Goal: Task Accomplishment & Management: Manage account settings

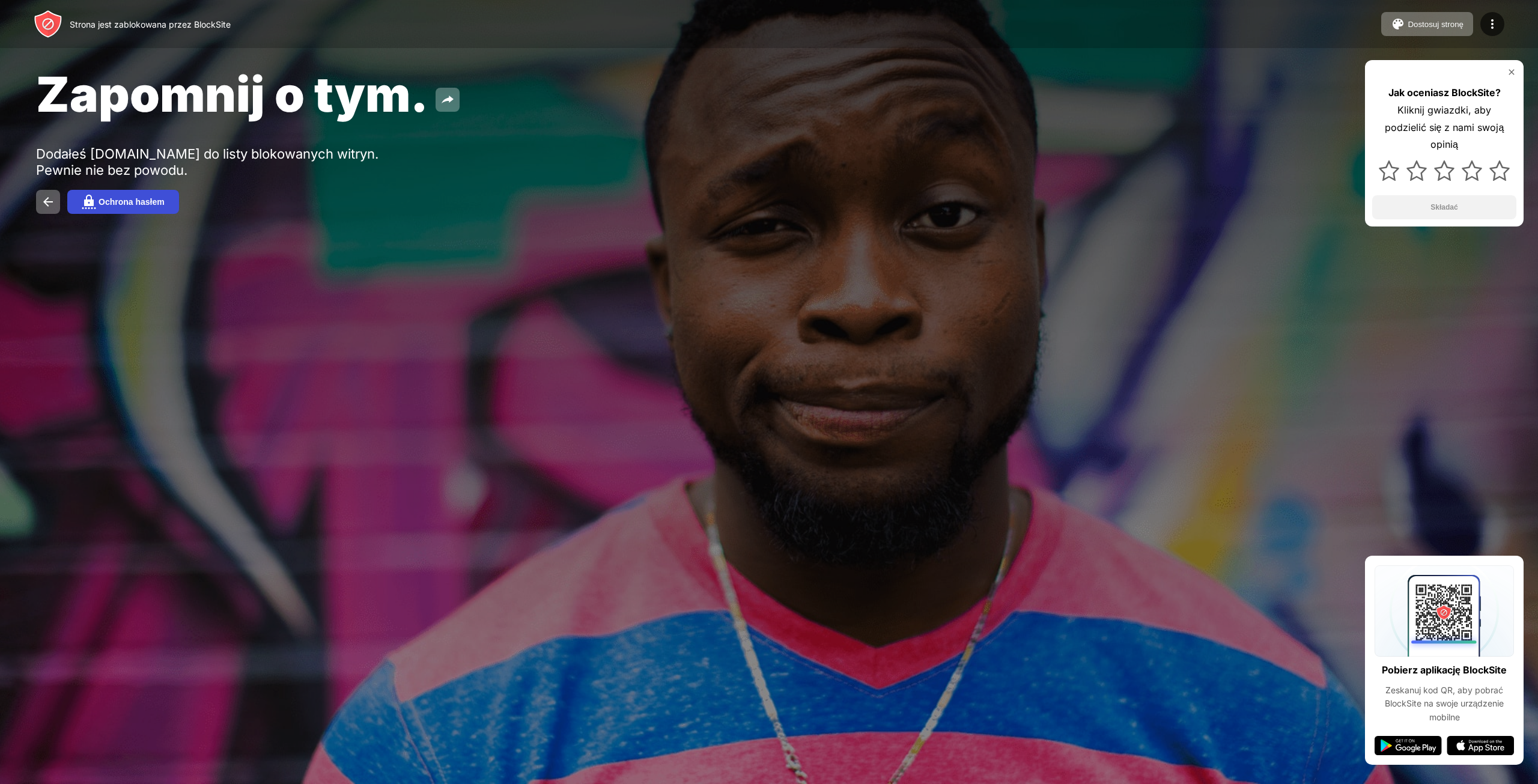
click at [124, 206] on button "Ochrona hasłem" at bounding box center [123, 202] width 112 height 24
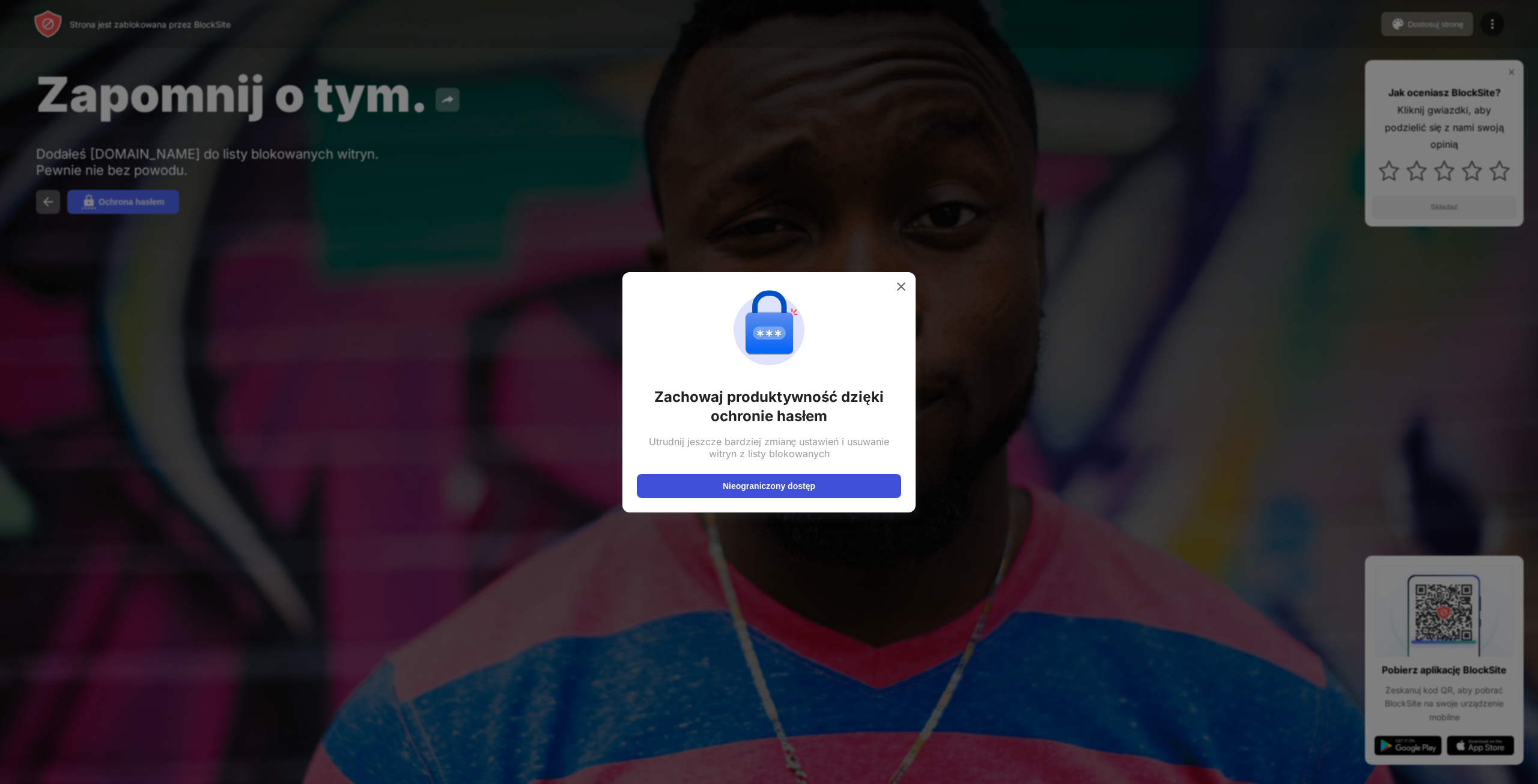
click at [799, 496] on button "Nieograniczony dostęp" at bounding box center [769, 485] width 264 height 24
click at [904, 285] on img at bounding box center [900, 286] width 12 height 12
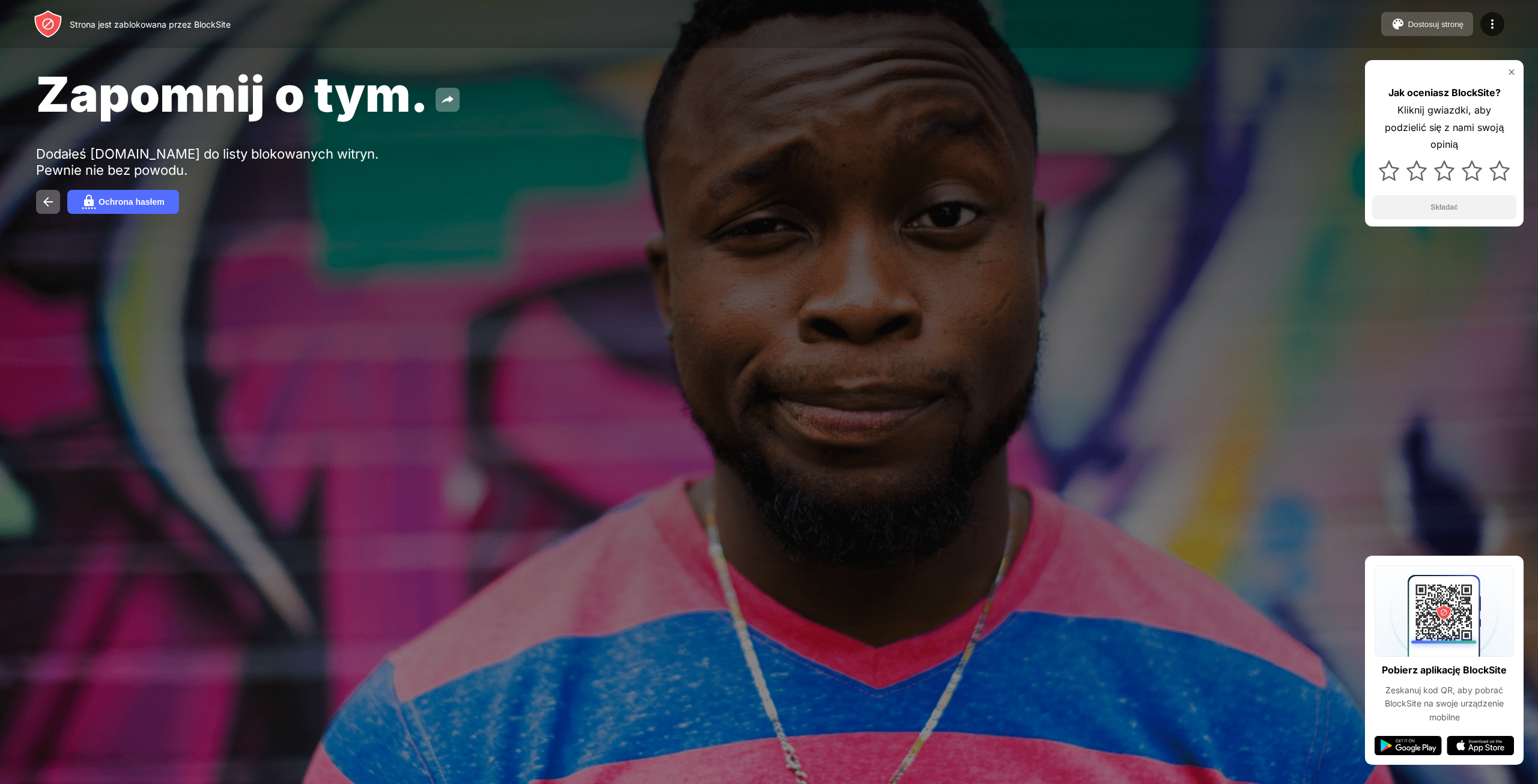
click at [1442, 25] on font "Dostosuj stronę" at bounding box center [1436, 25] width 56 height 9
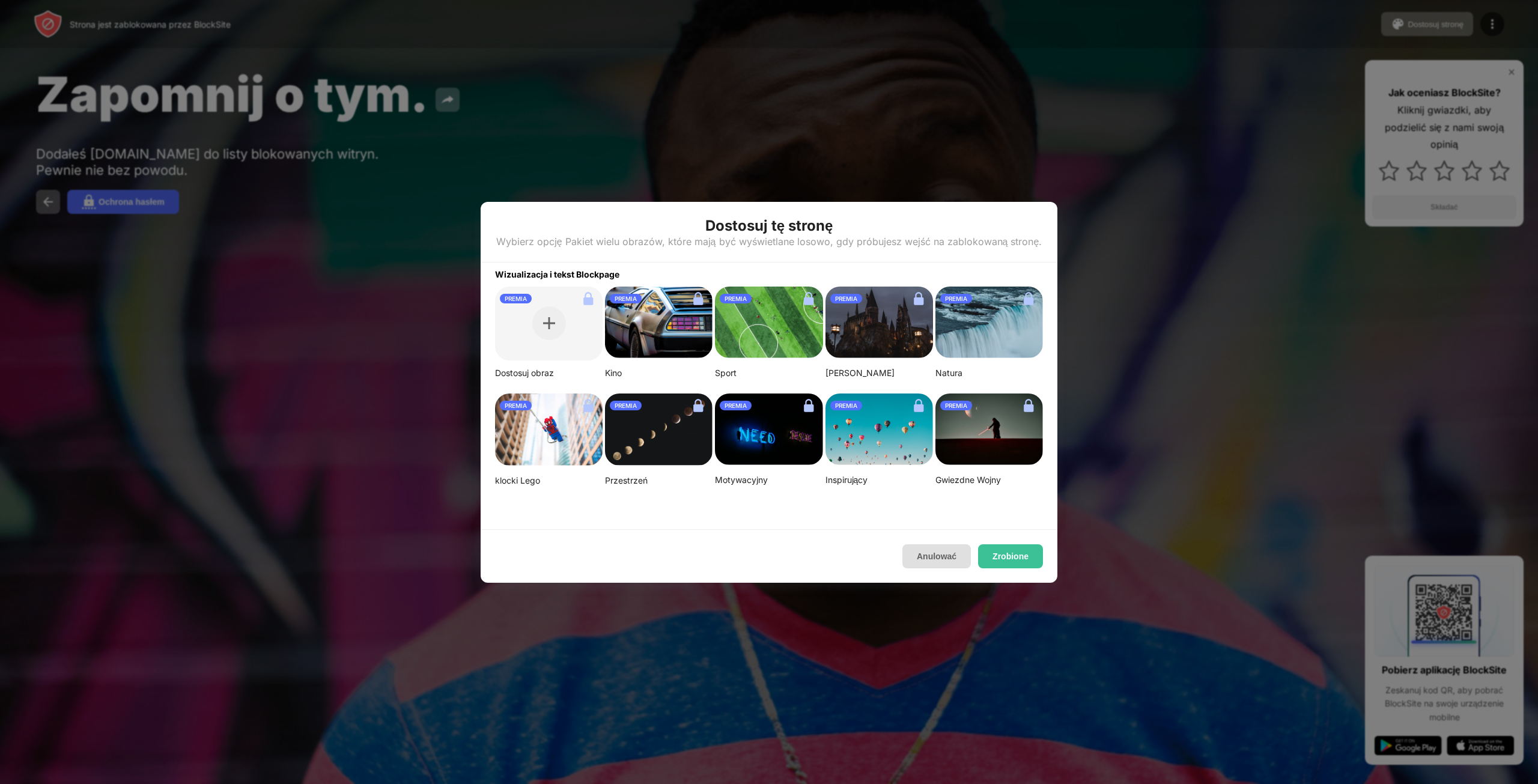
click at [939, 563] on button "Anulować" at bounding box center [937, 556] width 68 height 24
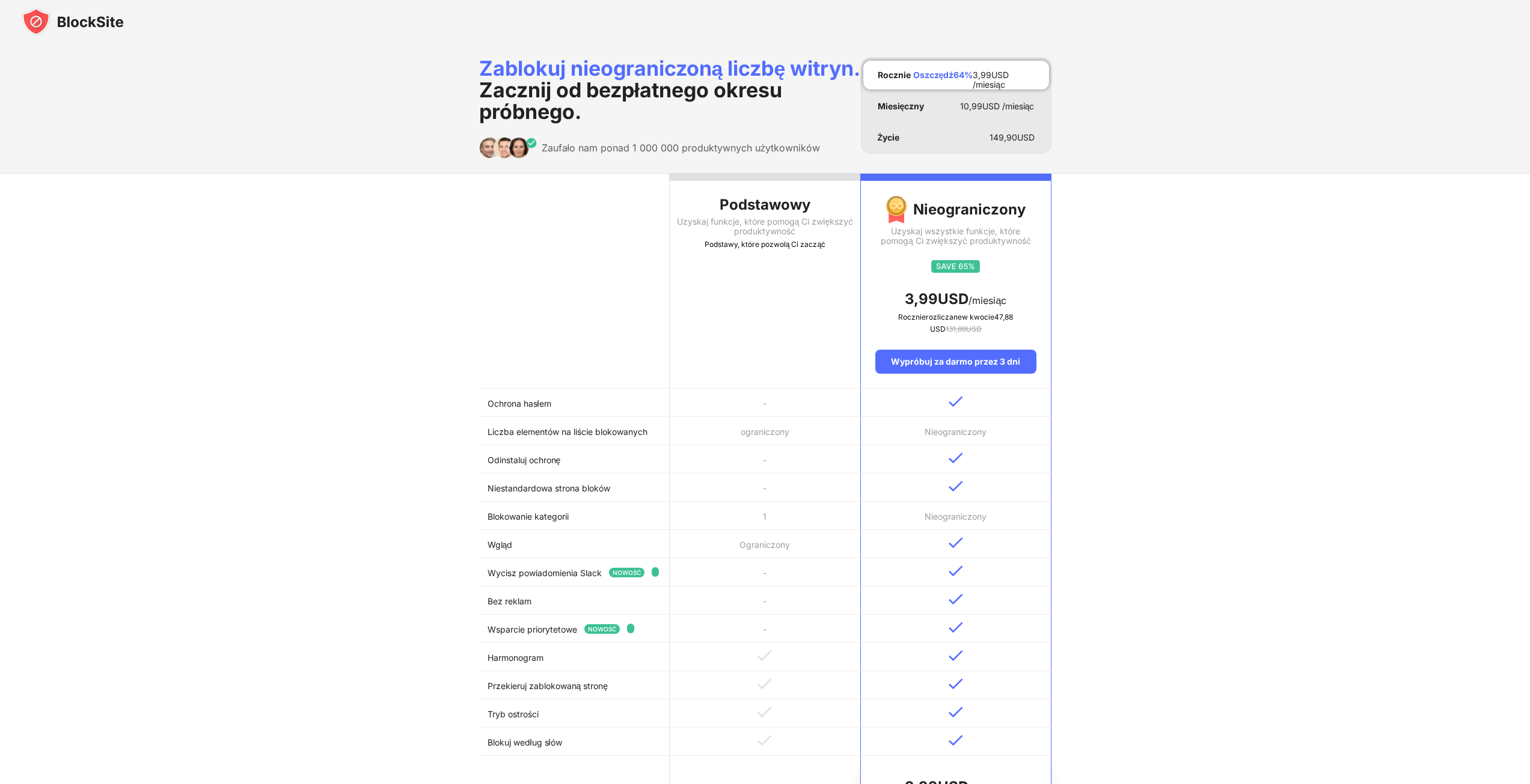
click at [746, 236] on font "Uzyskaj funkcje, które pomogą Ci zwiększyć produktywność" at bounding box center [765, 226] width 177 height 20
